Goal: Navigation & Orientation: Find specific page/section

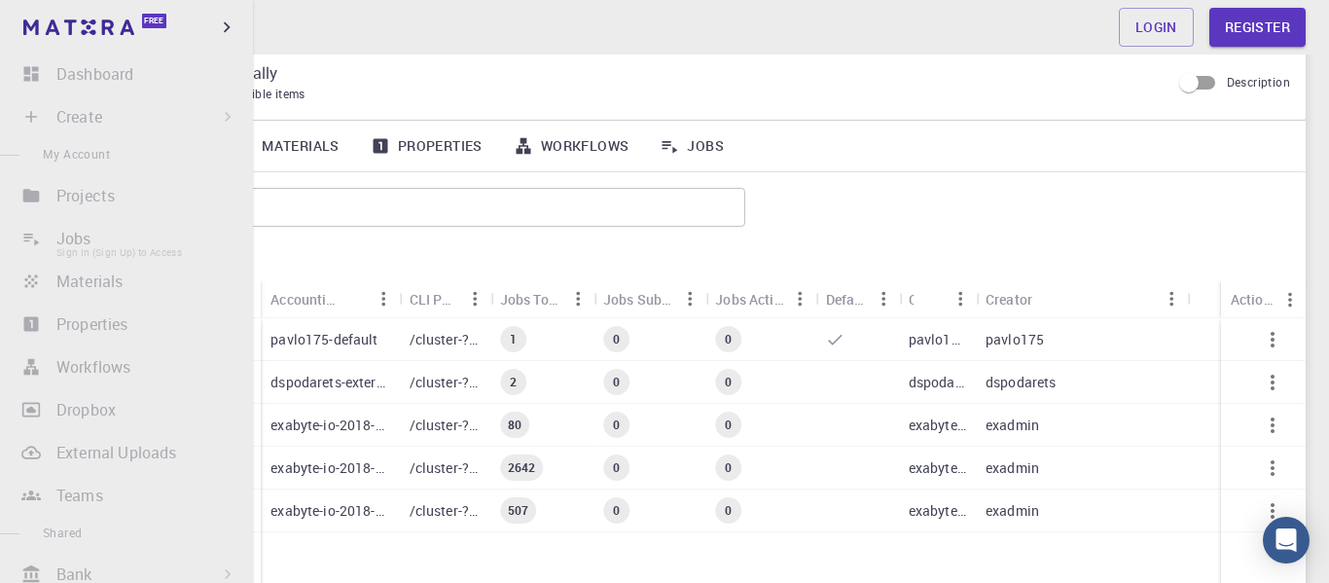
scroll to position [62, 0]
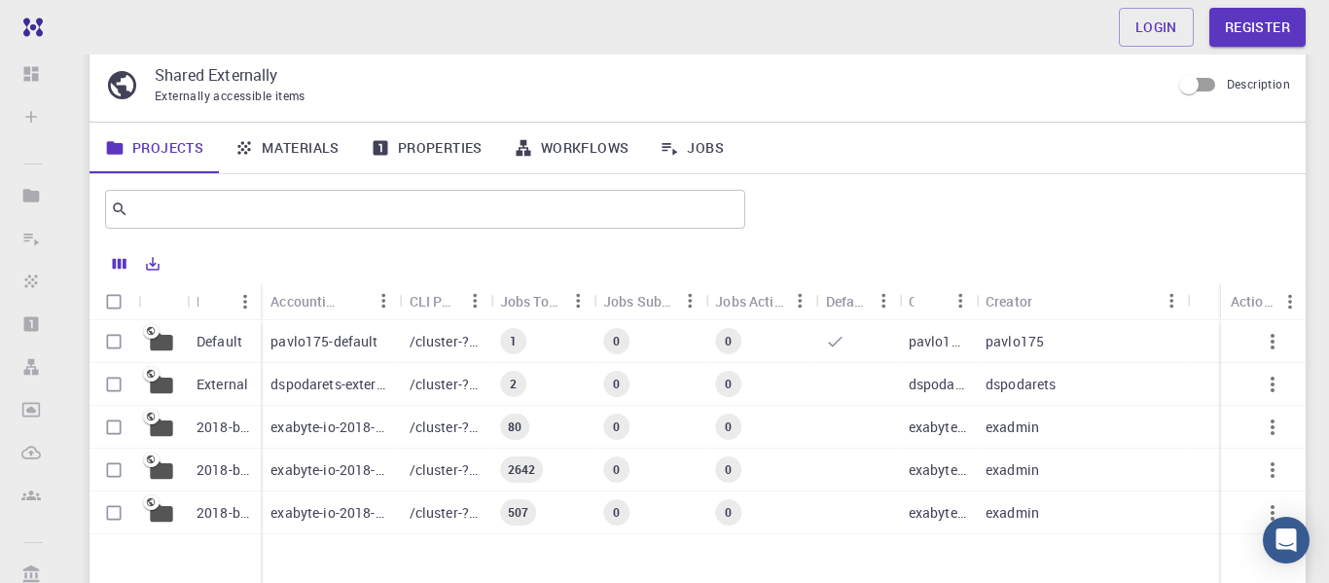
click at [574, 147] on link "Workflows" at bounding box center [571, 148] width 147 height 51
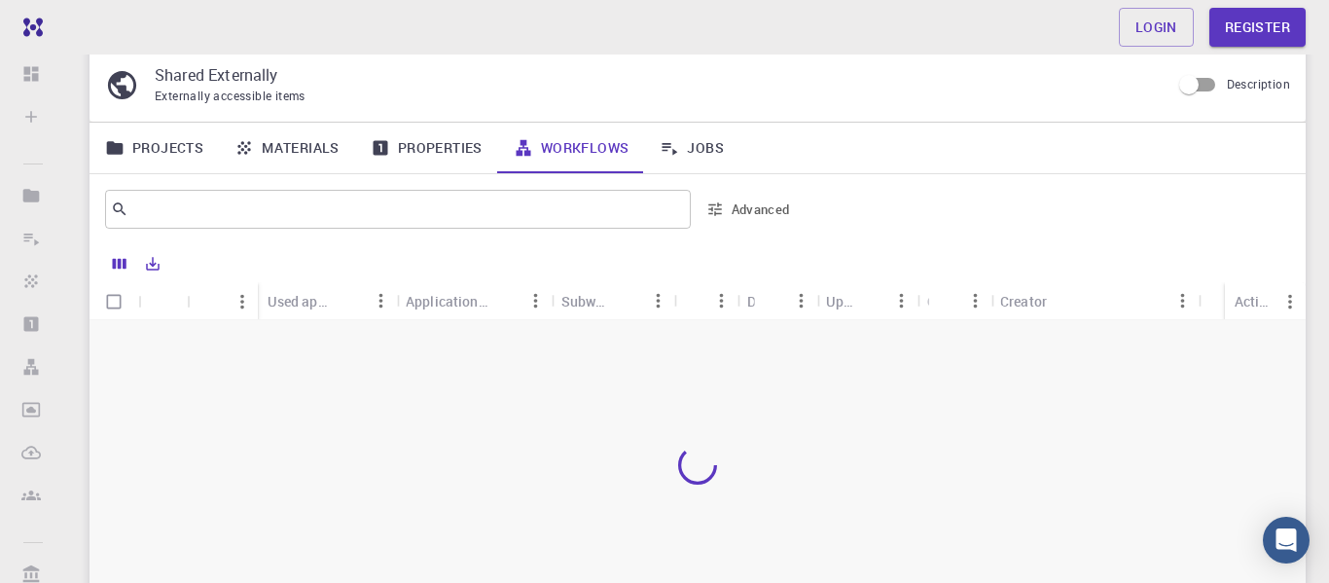
click at [187, 161] on link "Projects" at bounding box center [154, 148] width 129 height 51
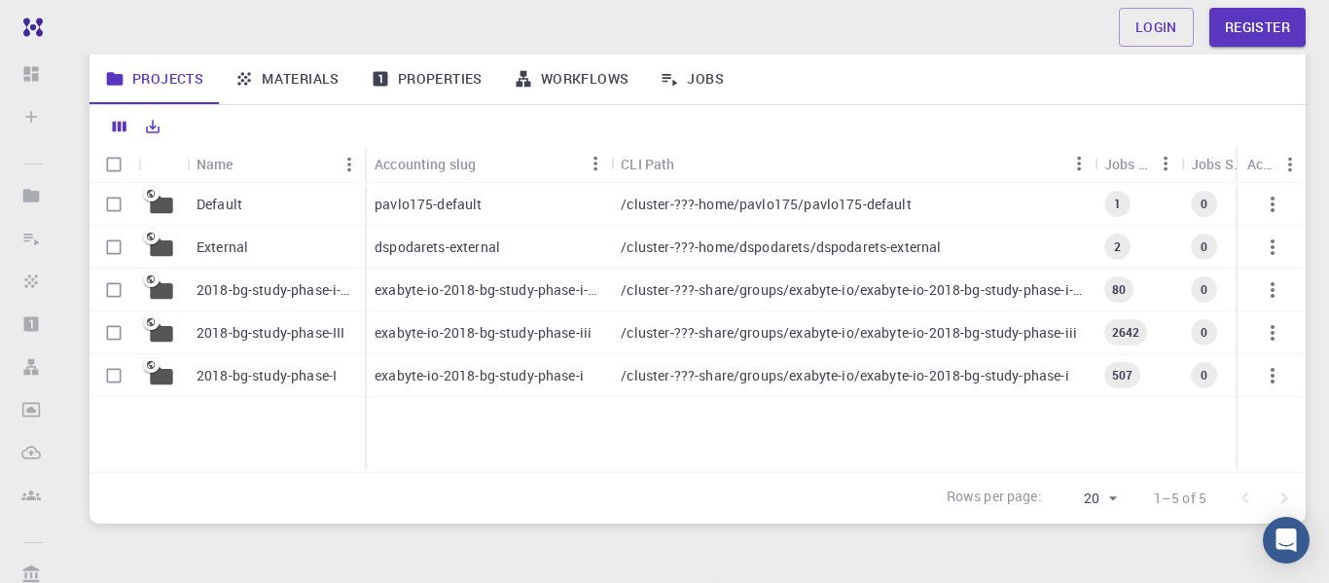
scroll to position [195, 0]
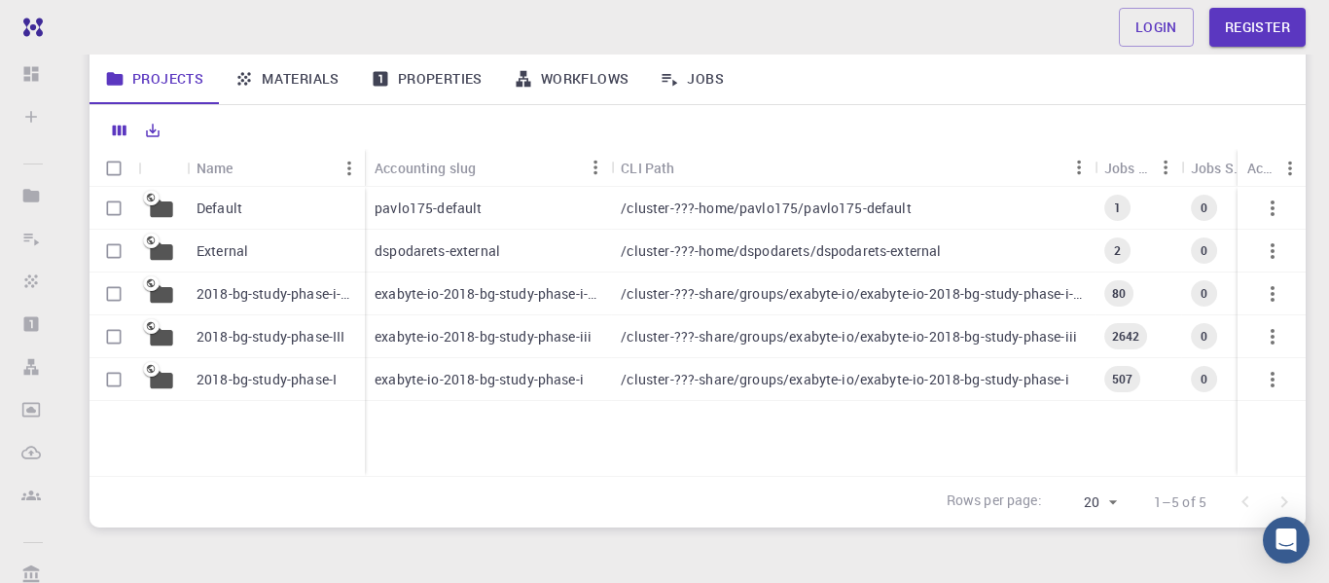
click at [261, 334] on p "2018-bg-study-phase-III" at bounding box center [271, 336] width 148 height 19
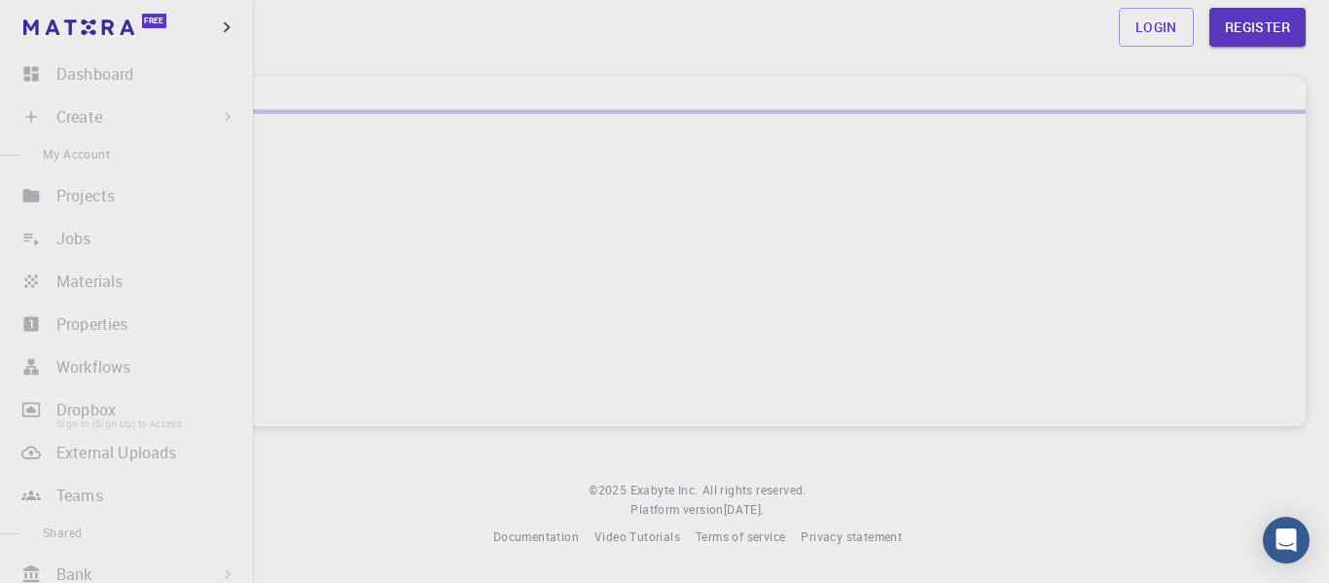
scroll to position [429, 0]
